Goal: Task Accomplishment & Management: Manage account settings

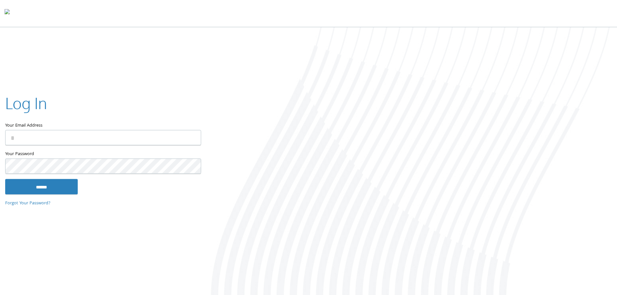
type input "**********"
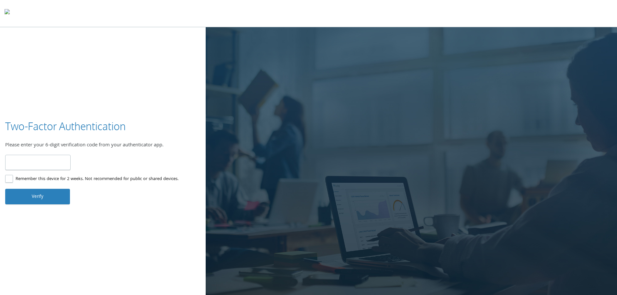
click at [27, 160] on input "number" at bounding box center [37, 162] width 65 height 15
type input "*"
type input "******"
